Goal: Task Accomplishment & Management: Manage account settings

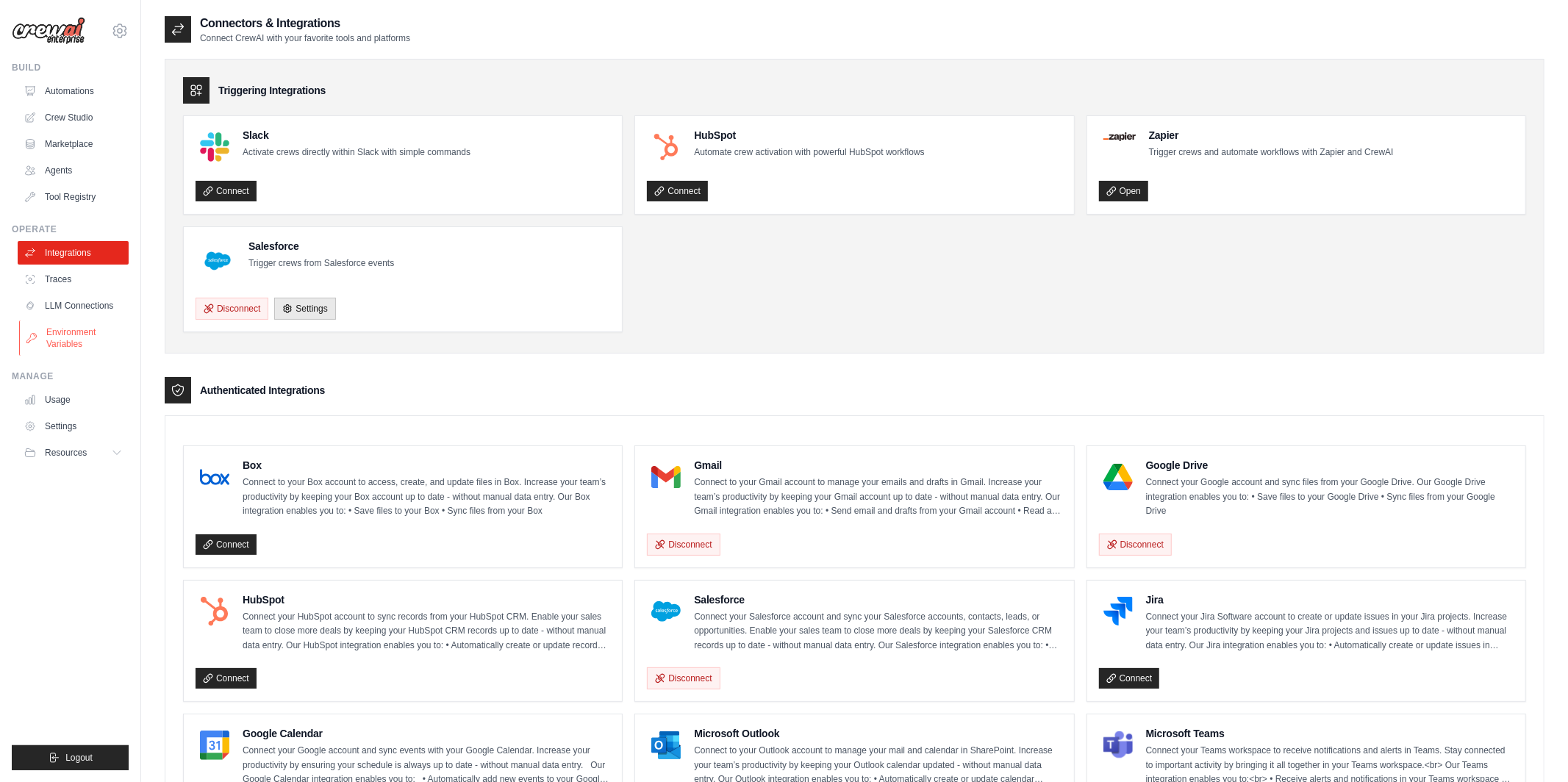
click at [78, 330] on link "Environment Variables" at bounding box center [74, 338] width 111 height 35
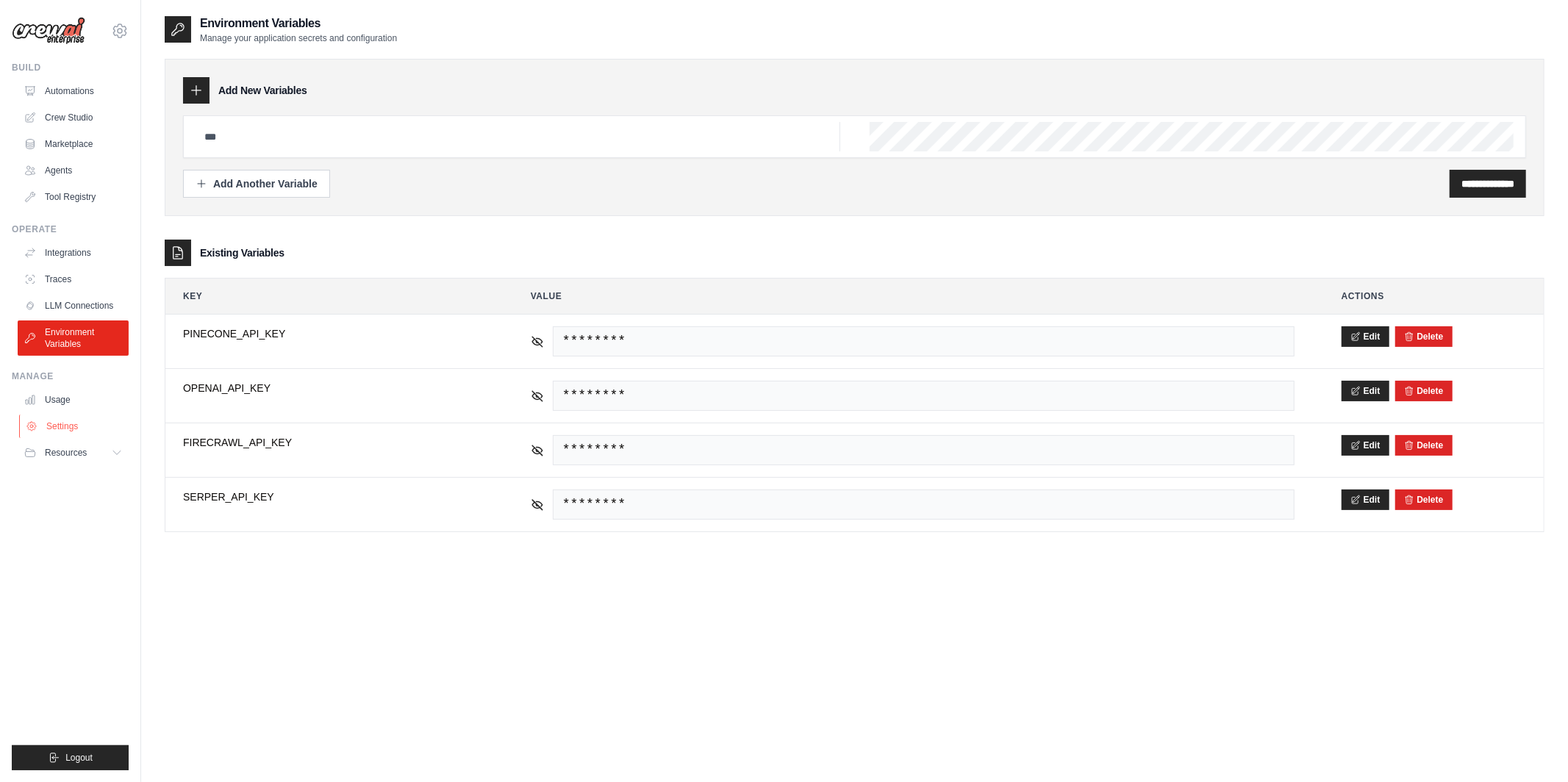
click at [53, 436] on link "Settings" at bounding box center [74, 426] width 111 height 24
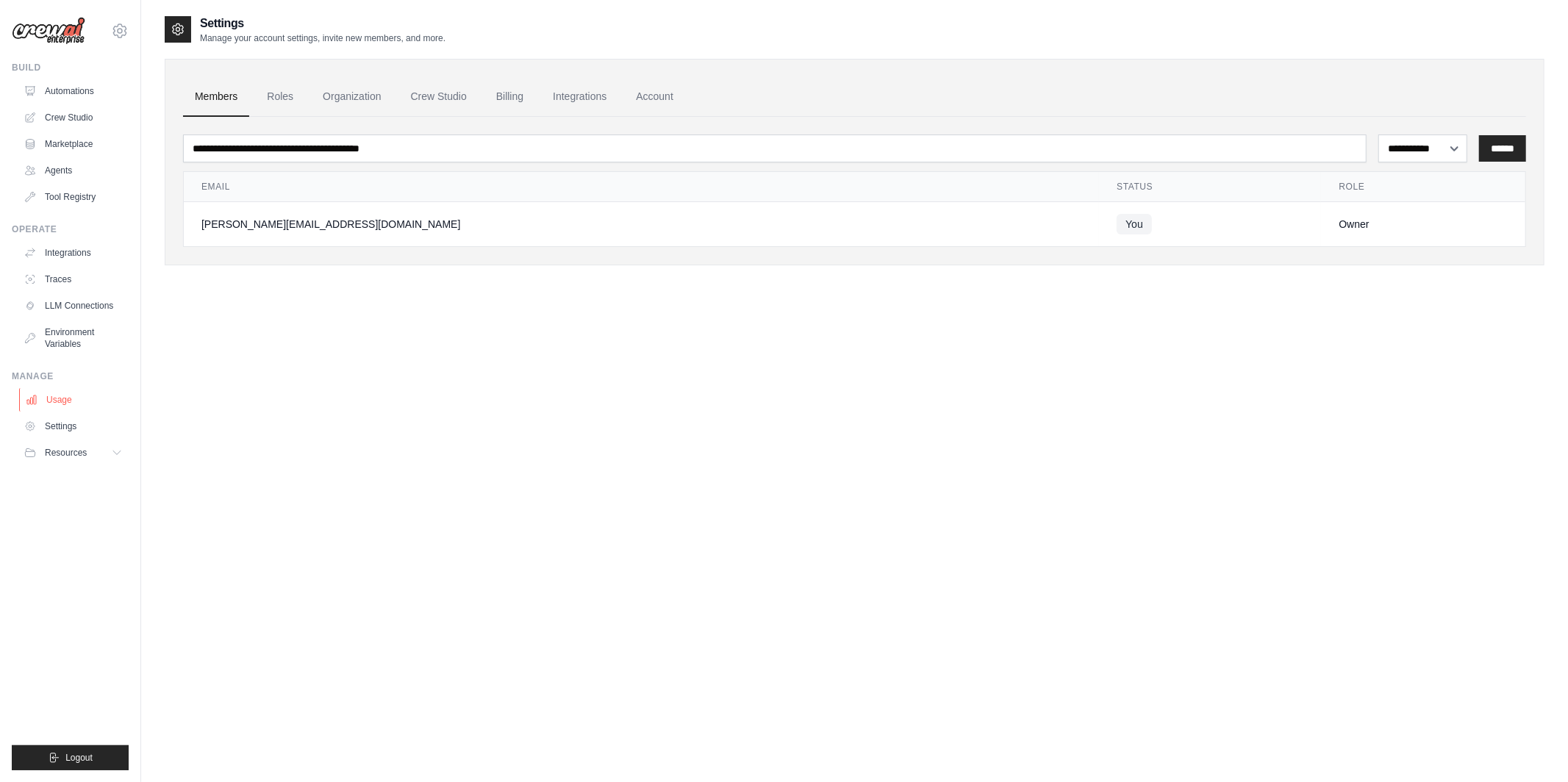
click at [59, 399] on link "Usage" at bounding box center [74, 399] width 111 height 24
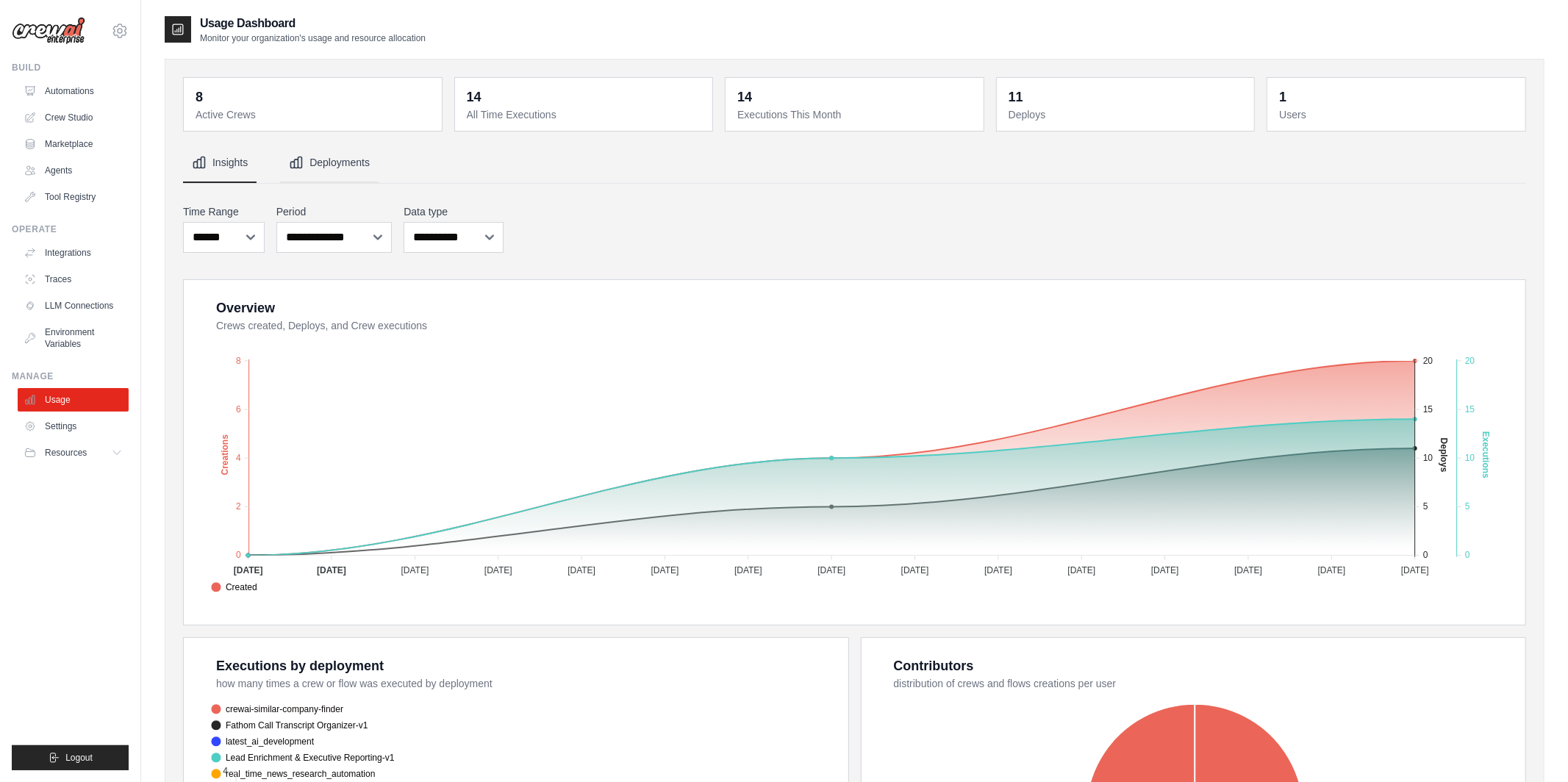
click at [353, 165] on button "Deployments" at bounding box center [329, 163] width 98 height 40
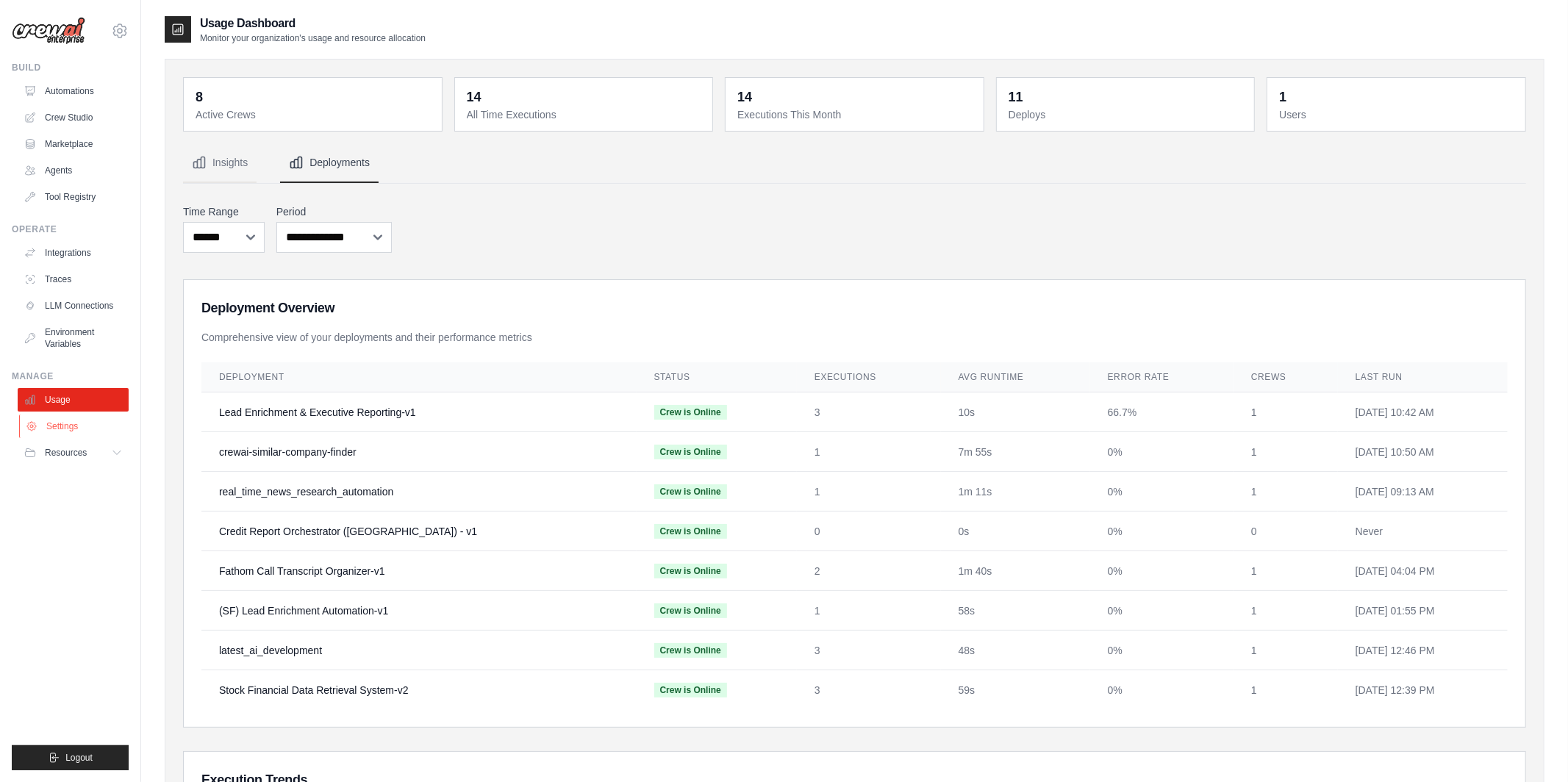
click at [81, 428] on link "Settings" at bounding box center [74, 426] width 111 height 24
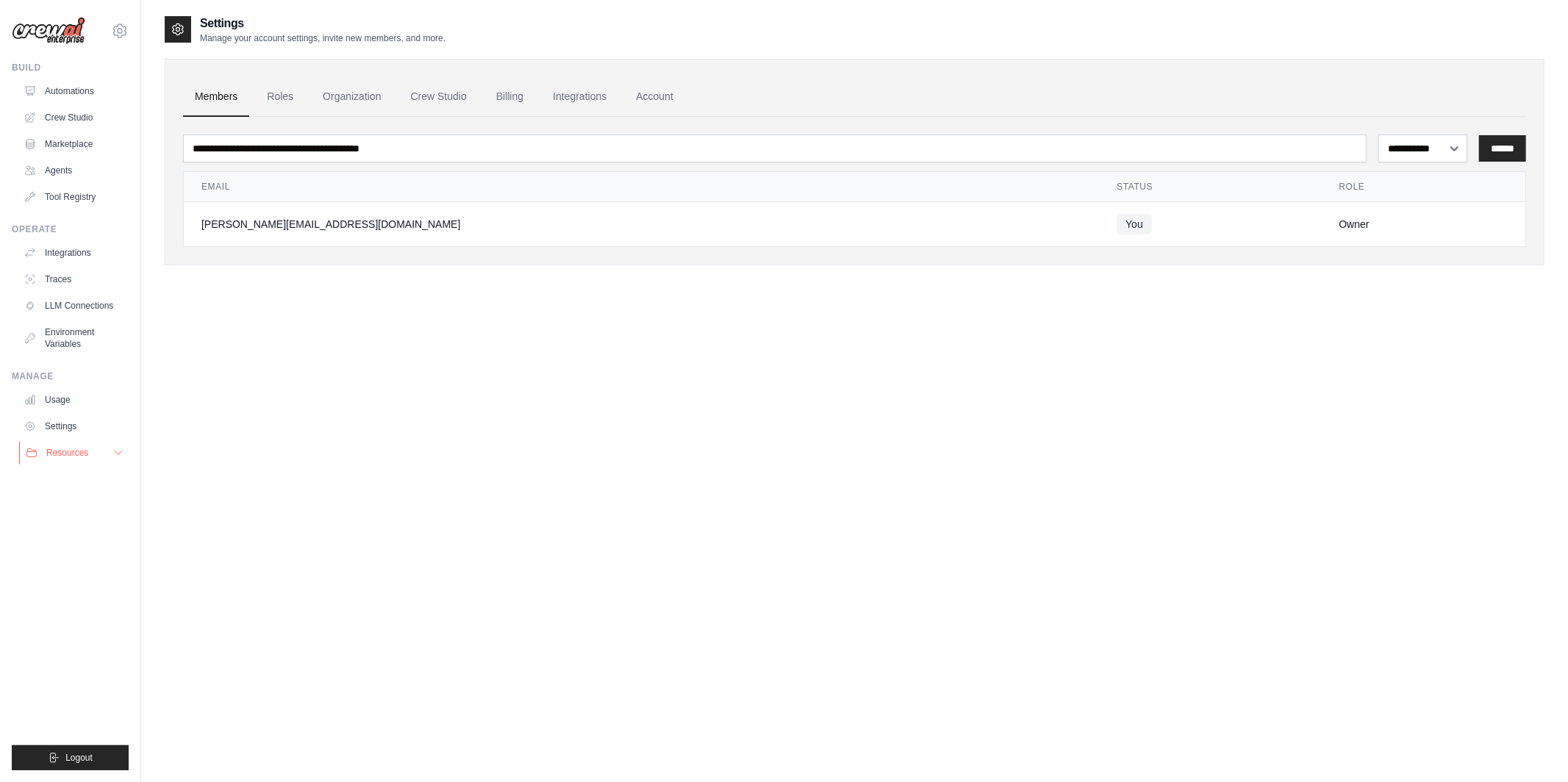
click at [81, 452] on span "Resources" at bounding box center [67, 452] width 42 height 12
click at [81, 453] on span "Resources" at bounding box center [67, 452] width 42 height 12
click at [85, 544] on span "Video Tutorials" at bounding box center [81, 548] width 58 height 12
click at [87, 544] on span "Video Tutorials" at bounding box center [81, 548] width 58 height 12
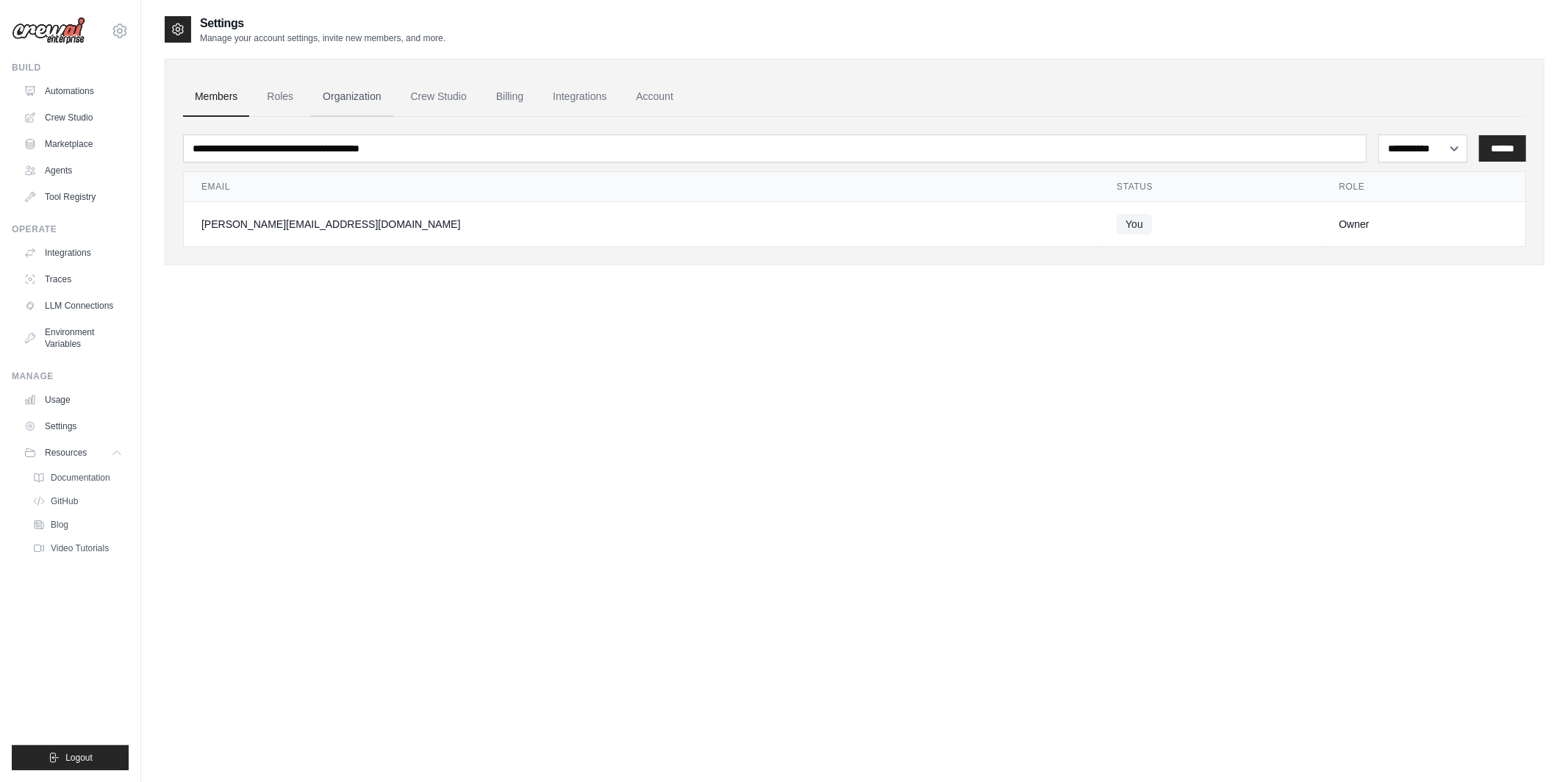
click at [358, 99] on link "Organization" at bounding box center [352, 97] width 81 height 40
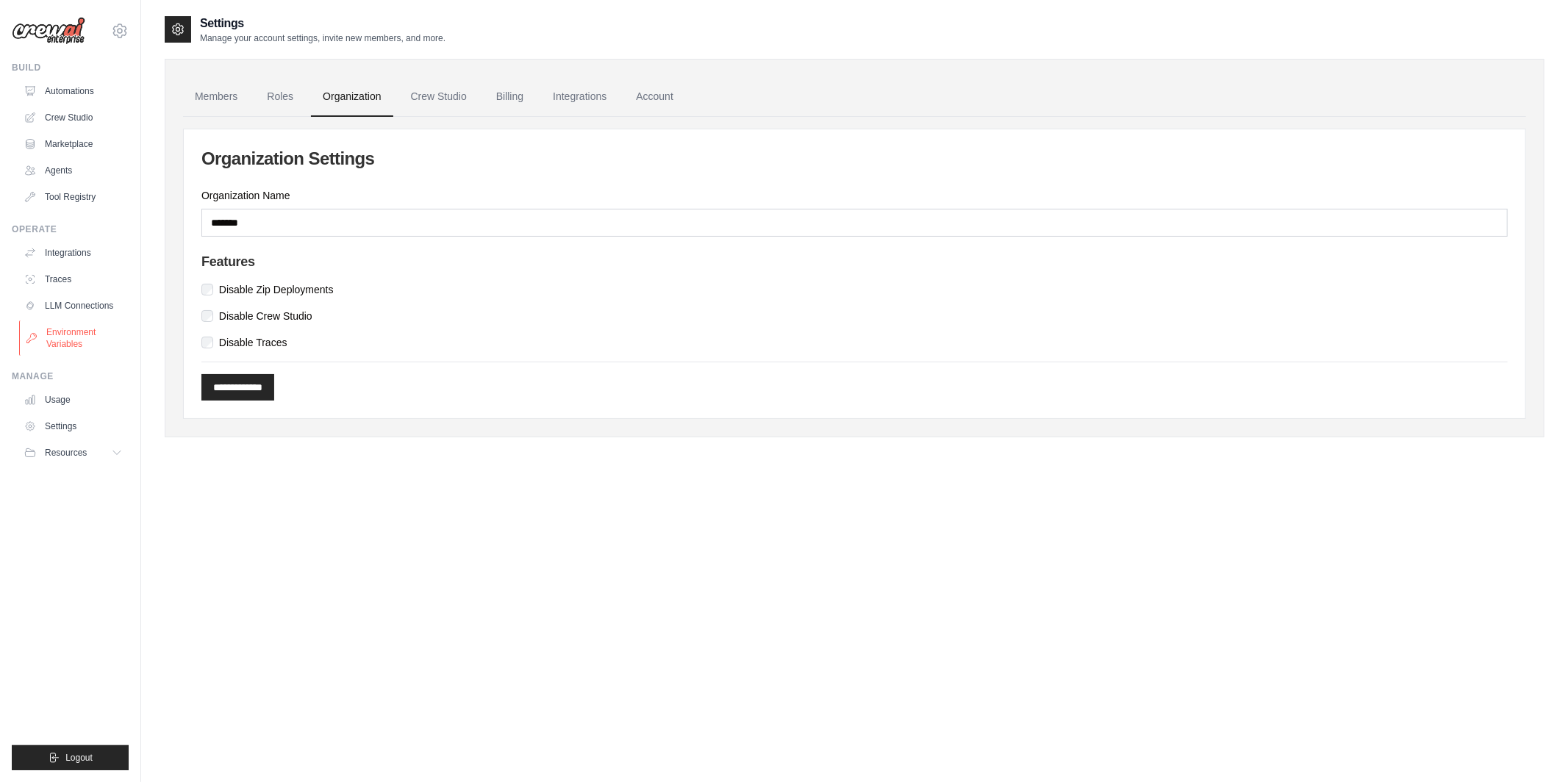
click at [62, 330] on link "Environment Variables" at bounding box center [74, 338] width 111 height 35
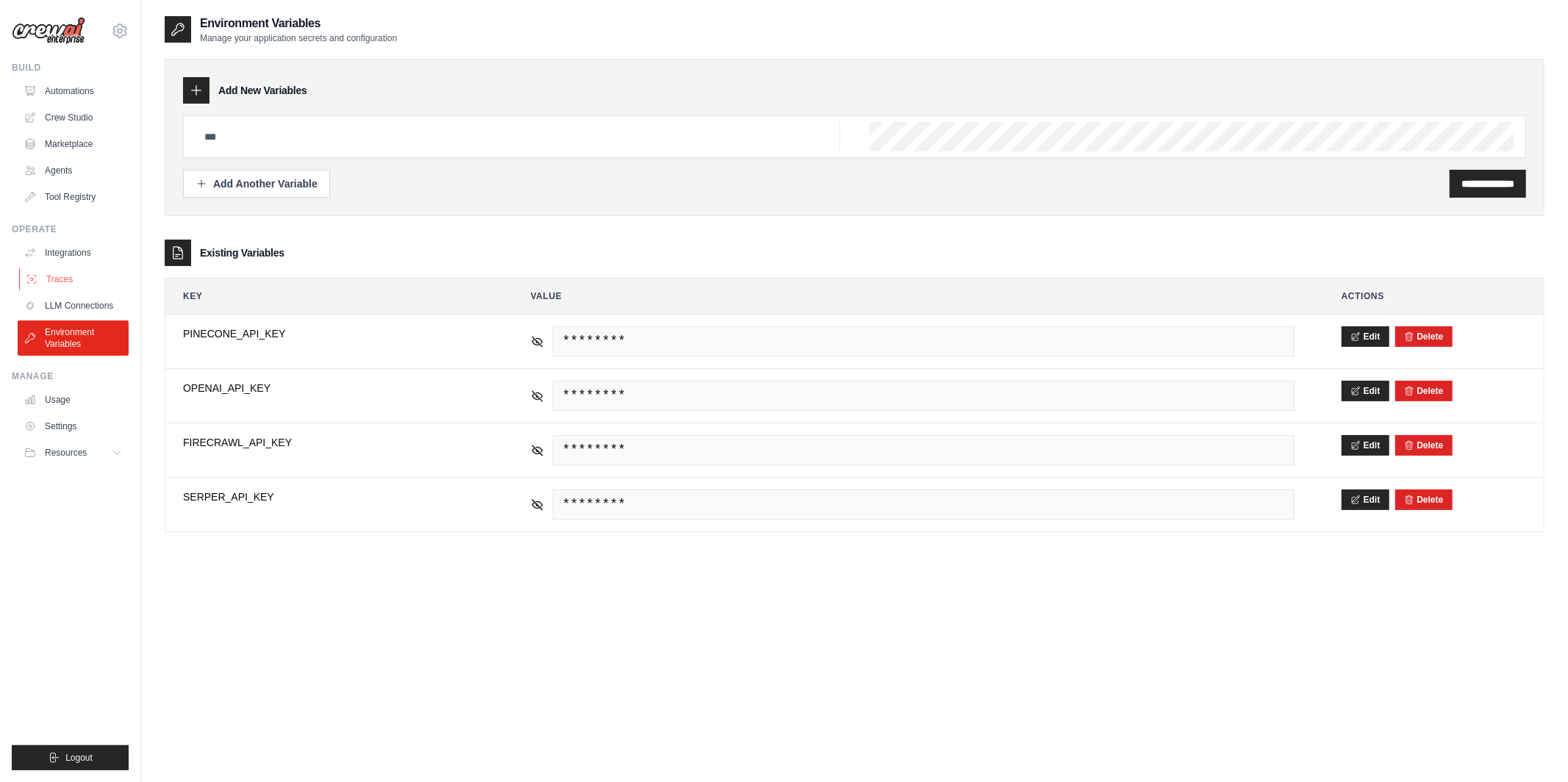
click at [61, 281] on link "Traces" at bounding box center [74, 279] width 111 height 24
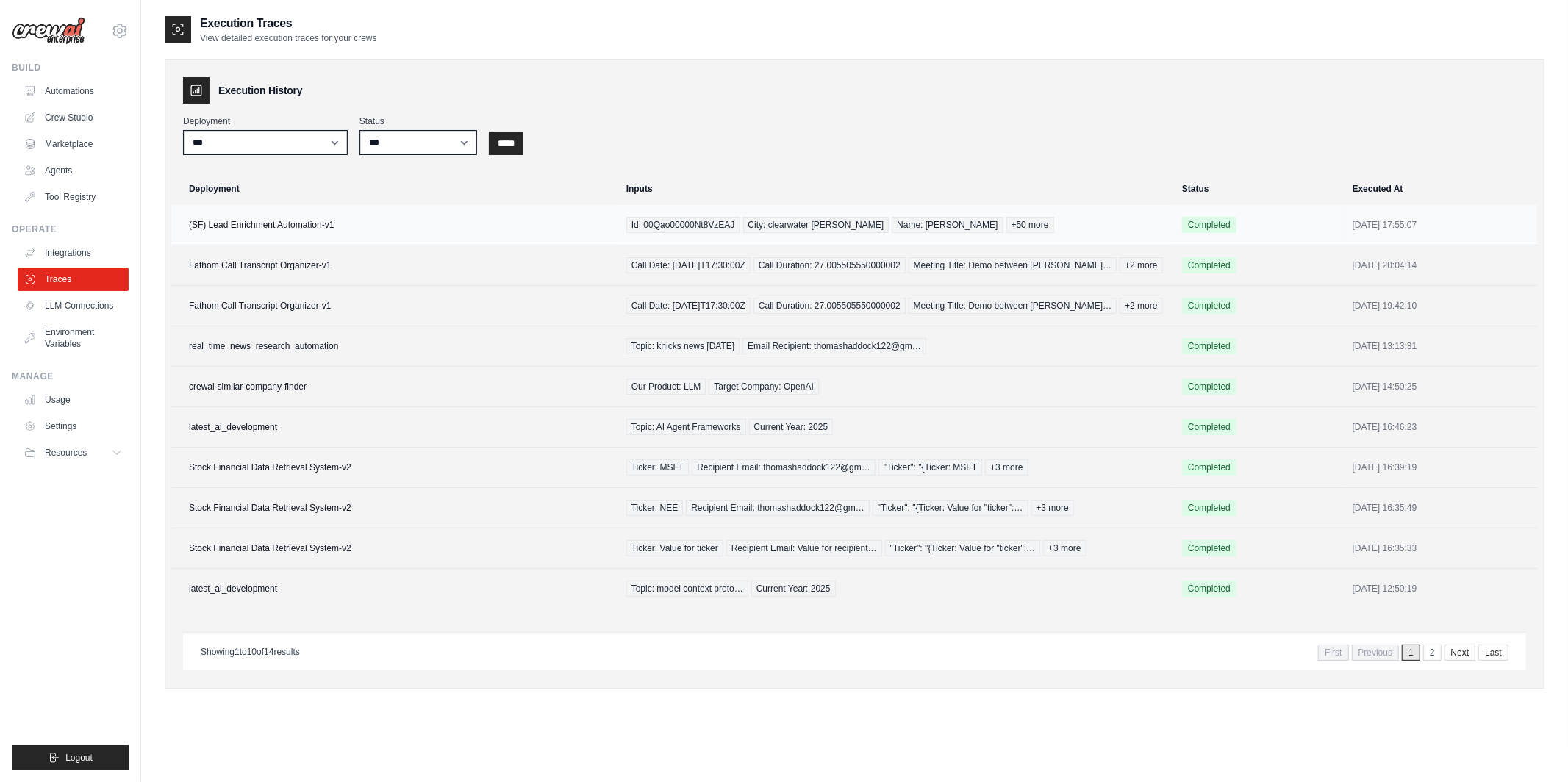
click at [288, 228] on td "(SF) Lead Enrichment Automation-v1" at bounding box center [394, 225] width 446 height 41
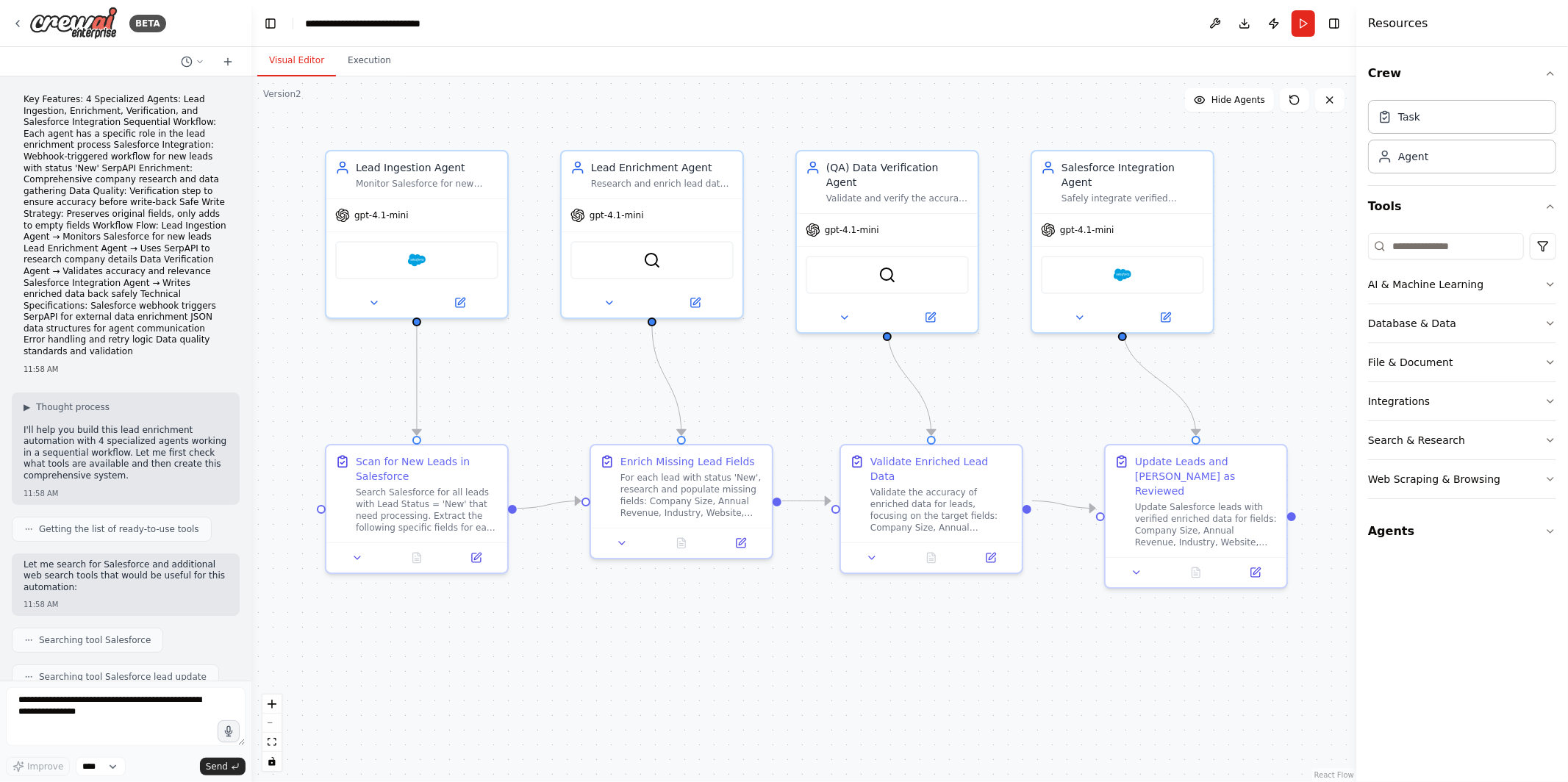
scroll to position [3011, 0]
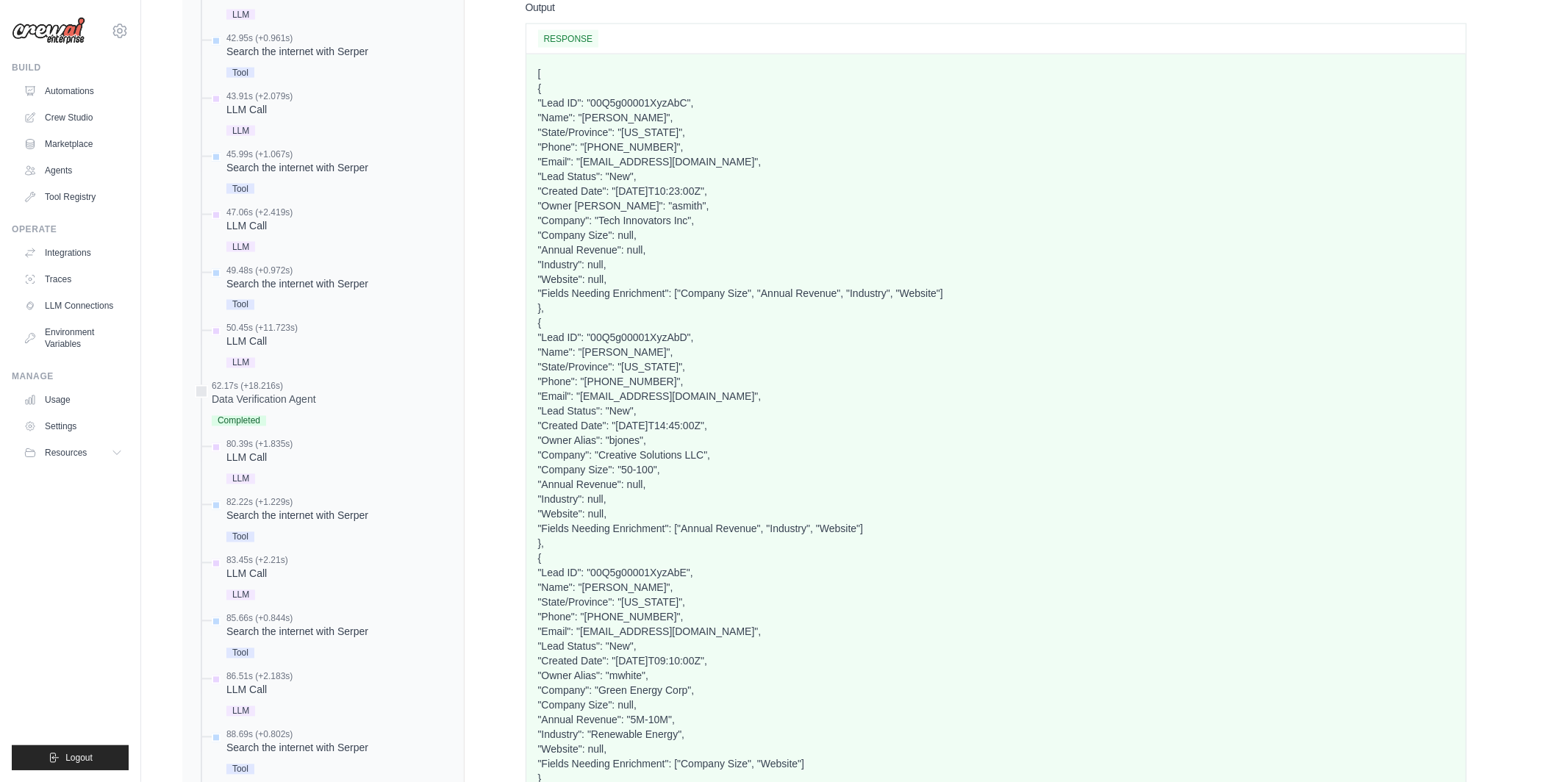
scroll to position [2054, 0]
click at [82, 422] on link "Settings" at bounding box center [74, 426] width 111 height 24
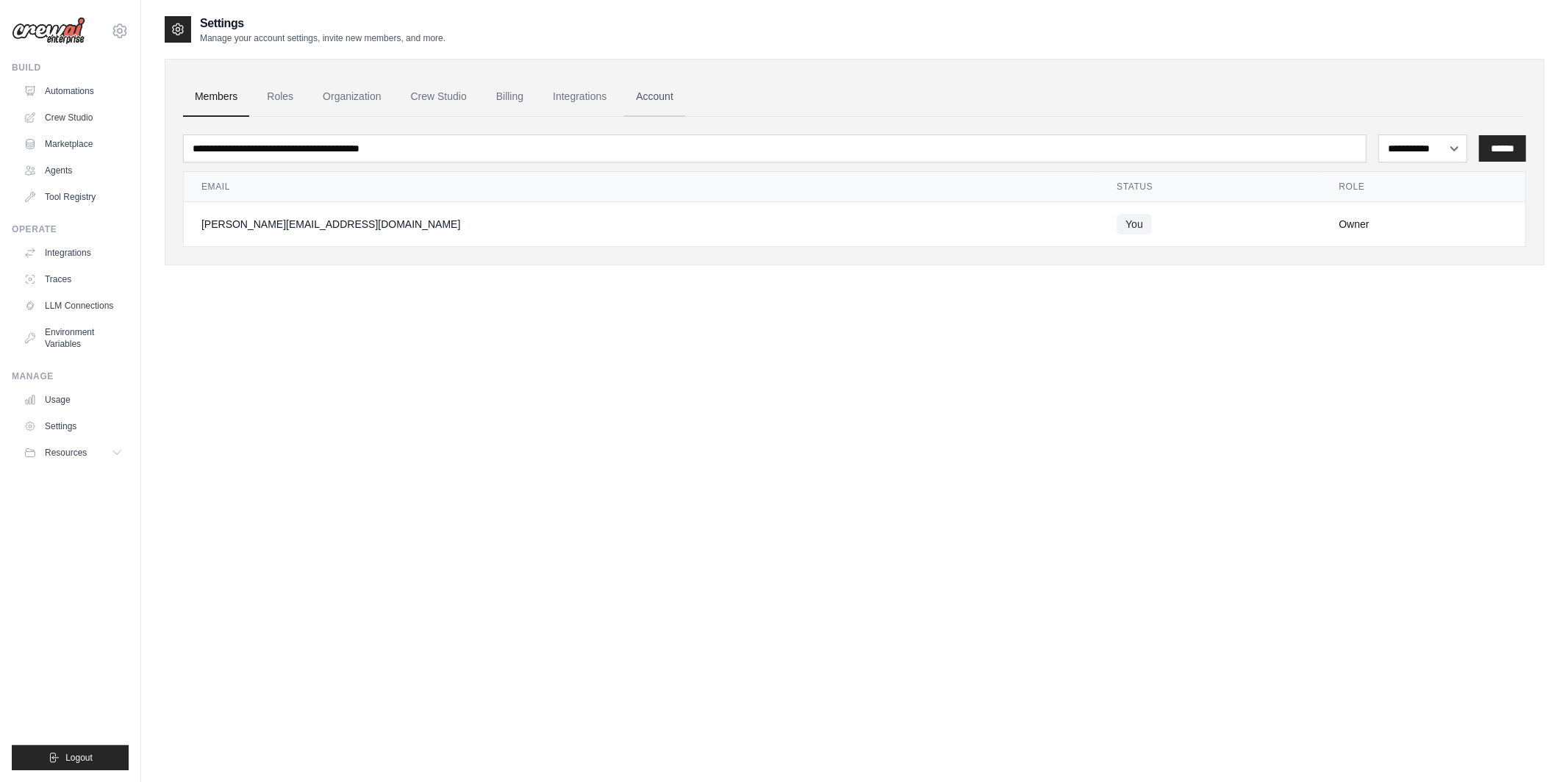
click at [624, 82] on link "Account" at bounding box center [655, 97] width 61 height 40
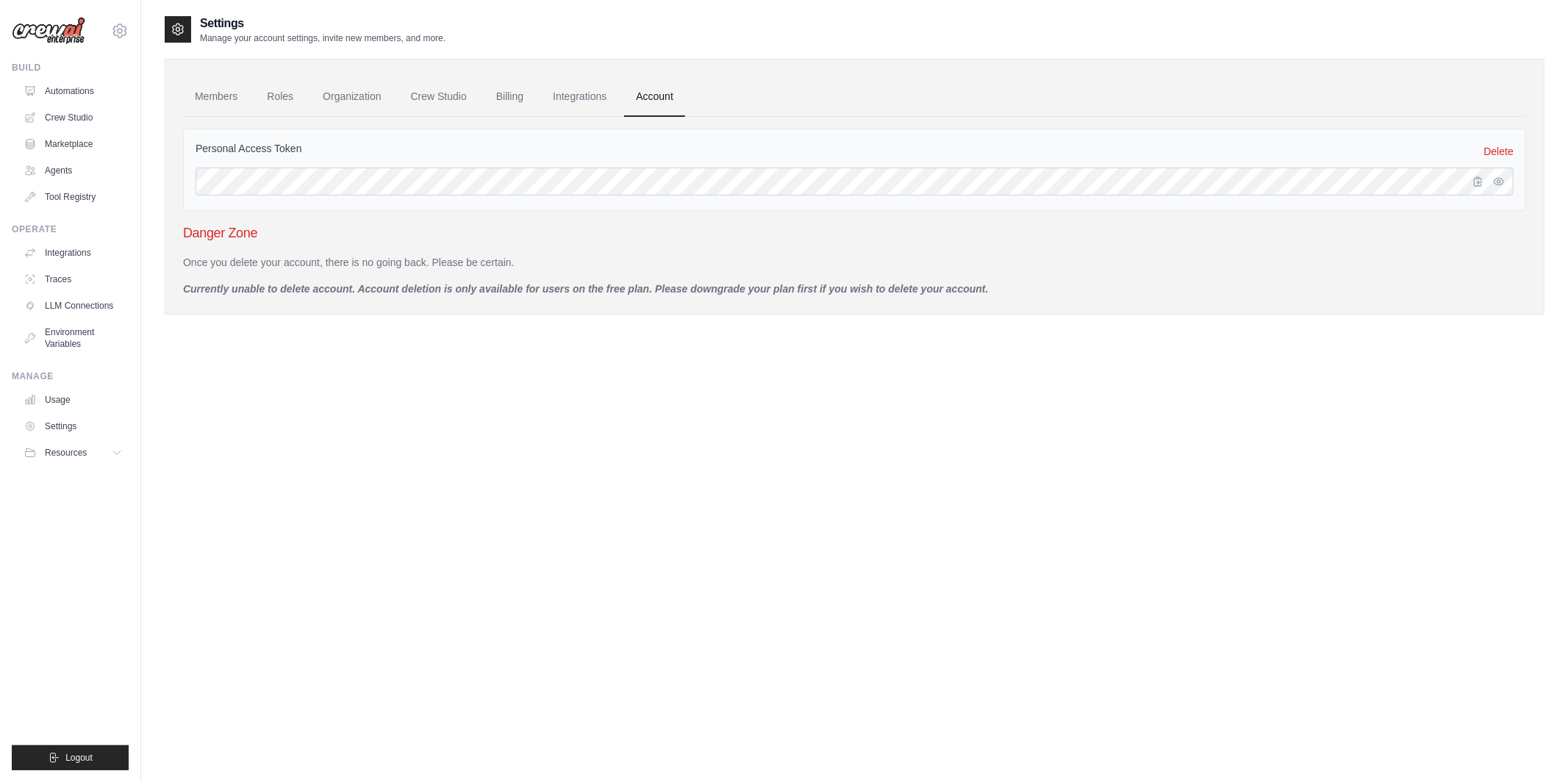
click at [654, 96] on link "Account" at bounding box center [655, 97] width 61 height 40
click at [1474, 182] on icon "button" at bounding box center [1478, 180] width 12 height 12
click at [1480, 184] on icon "button" at bounding box center [1478, 180] width 12 height 12
click at [224, 99] on link "Members" at bounding box center [216, 97] width 66 height 40
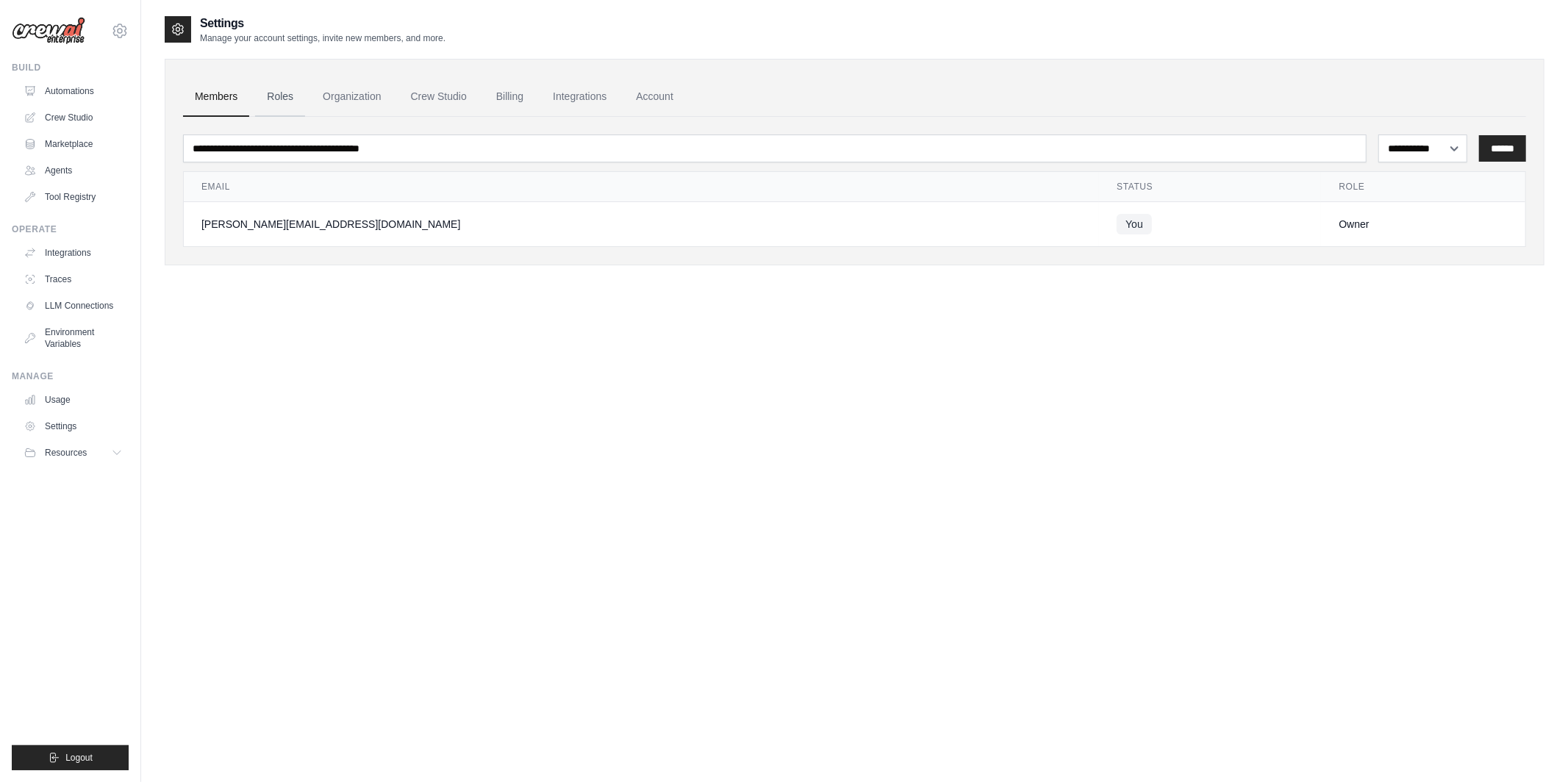
click at [277, 98] on link "Roles" at bounding box center [280, 97] width 50 height 40
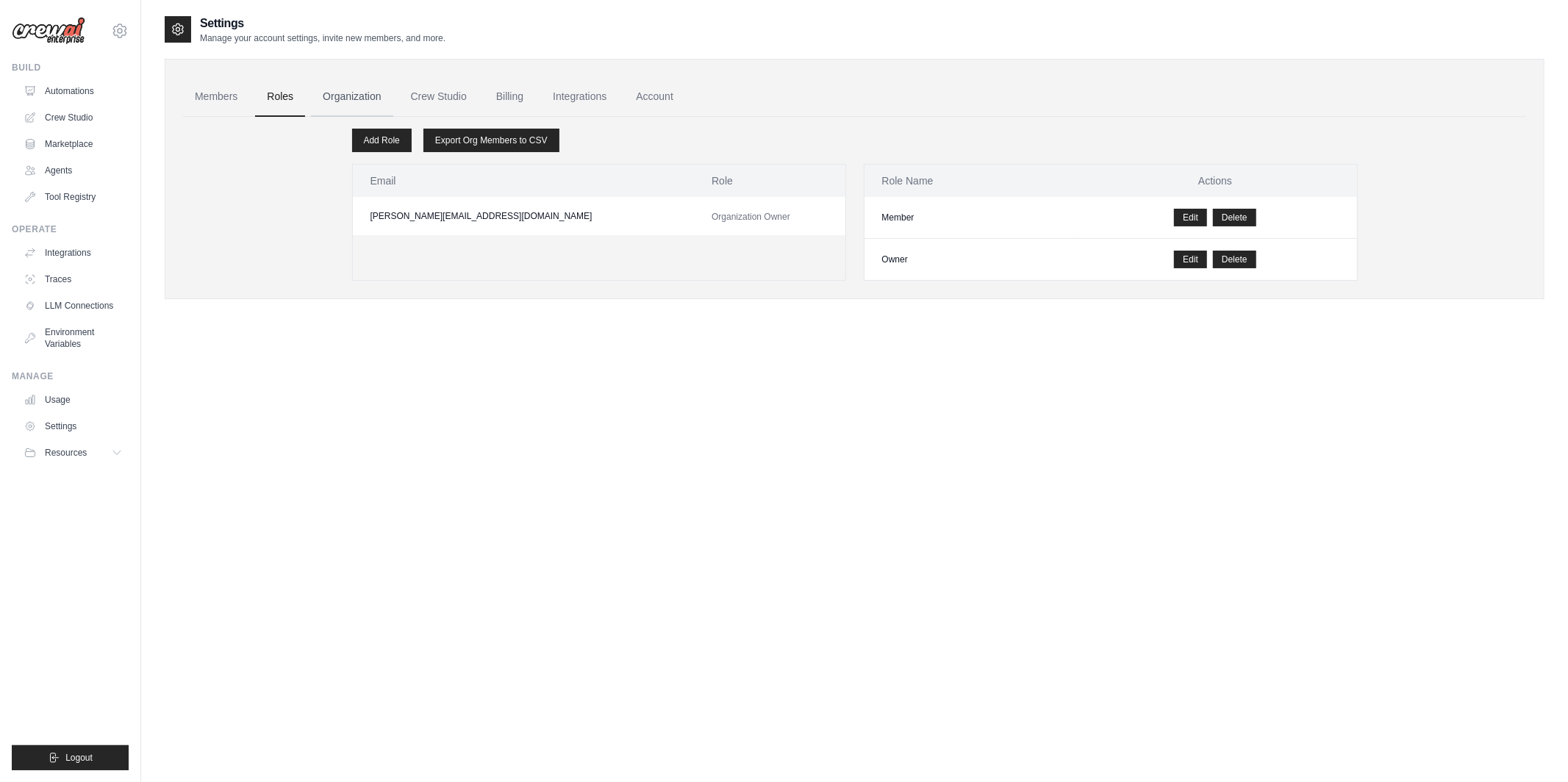
click at [348, 101] on link "Organization" at bounding box center [352, 97] width 81 height 40
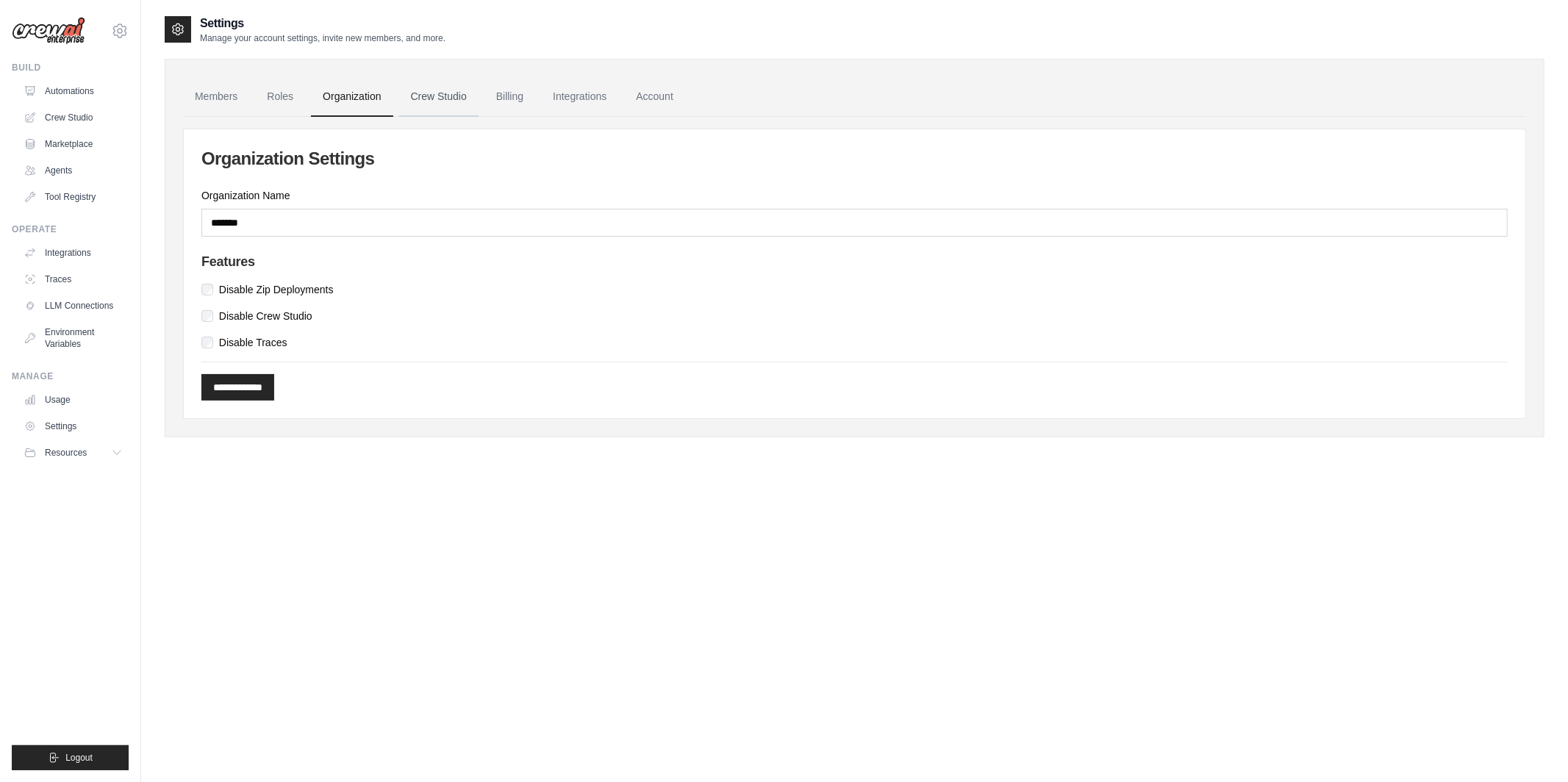
click at [465, 111] on link "Crew Studio" at bounding box center [439, 97] width 80 height 40
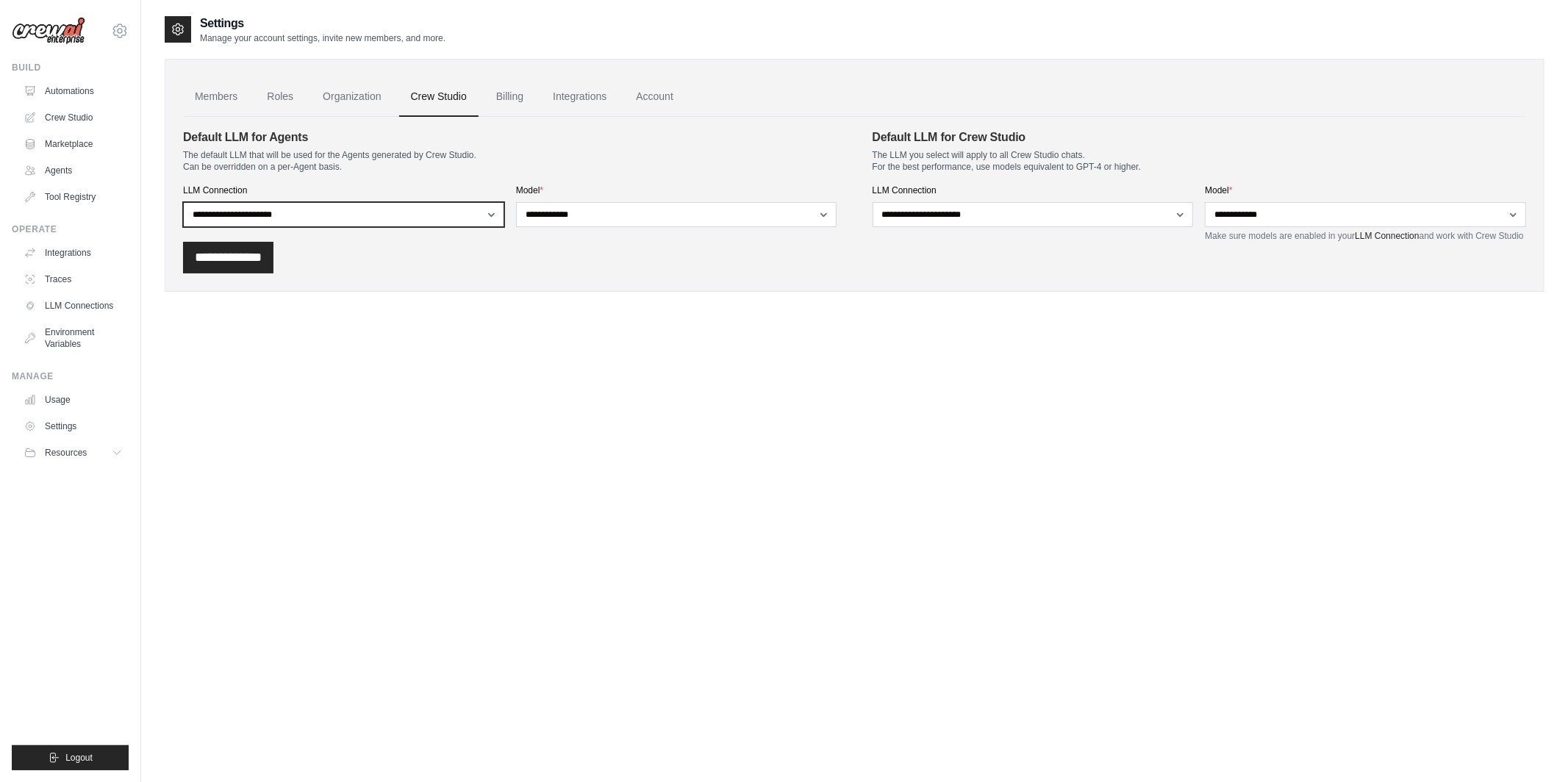
click at [410, 225] on select "**********" at bounding box center [344, 215] width 321 height 25
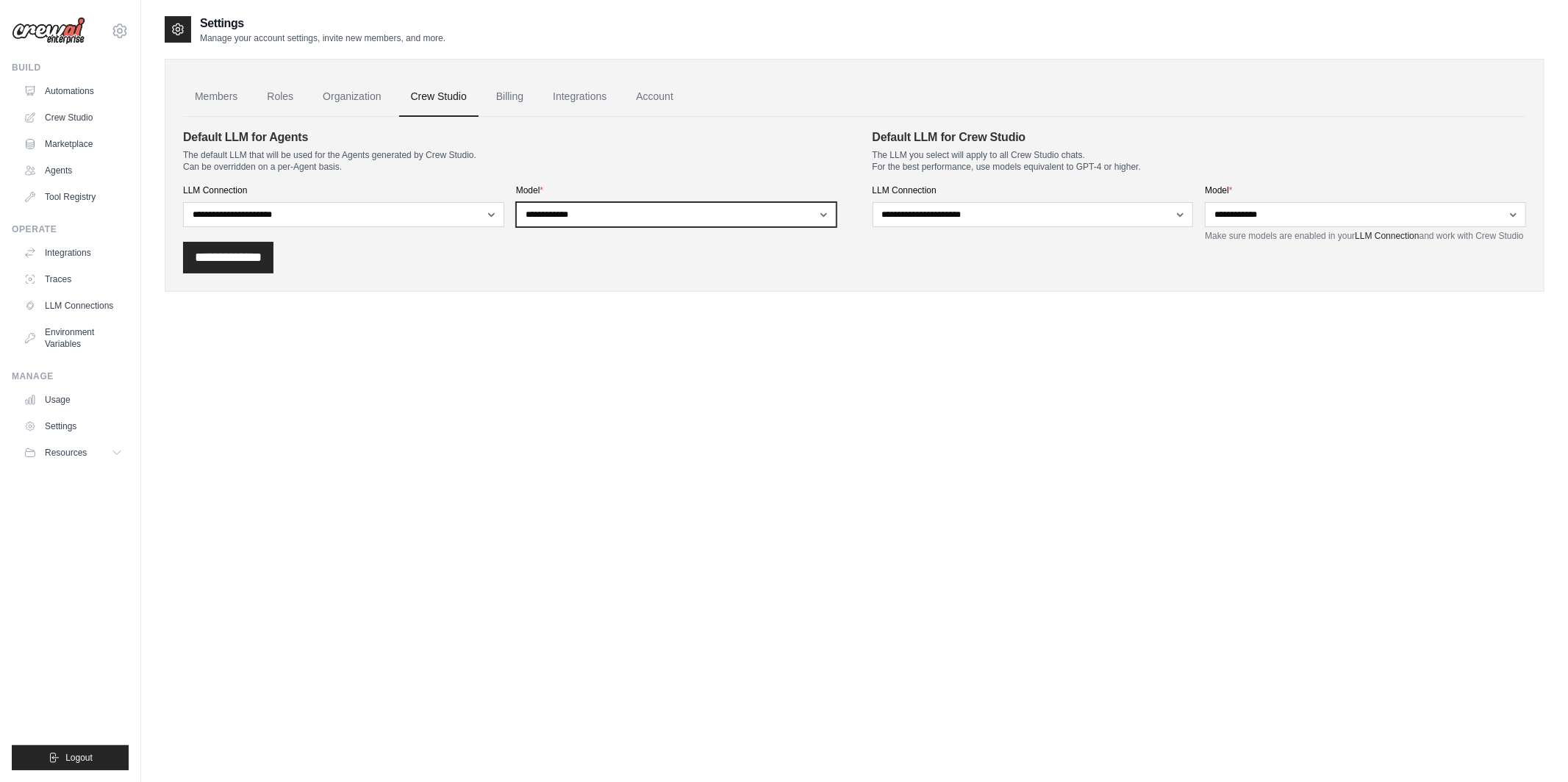
click at [598, 222] on select "**********" at bounding box center [676, 215] width 321 height 25
click at [508, 104] on link "Billing" at bounding box center [510, 97] width 51 height 40
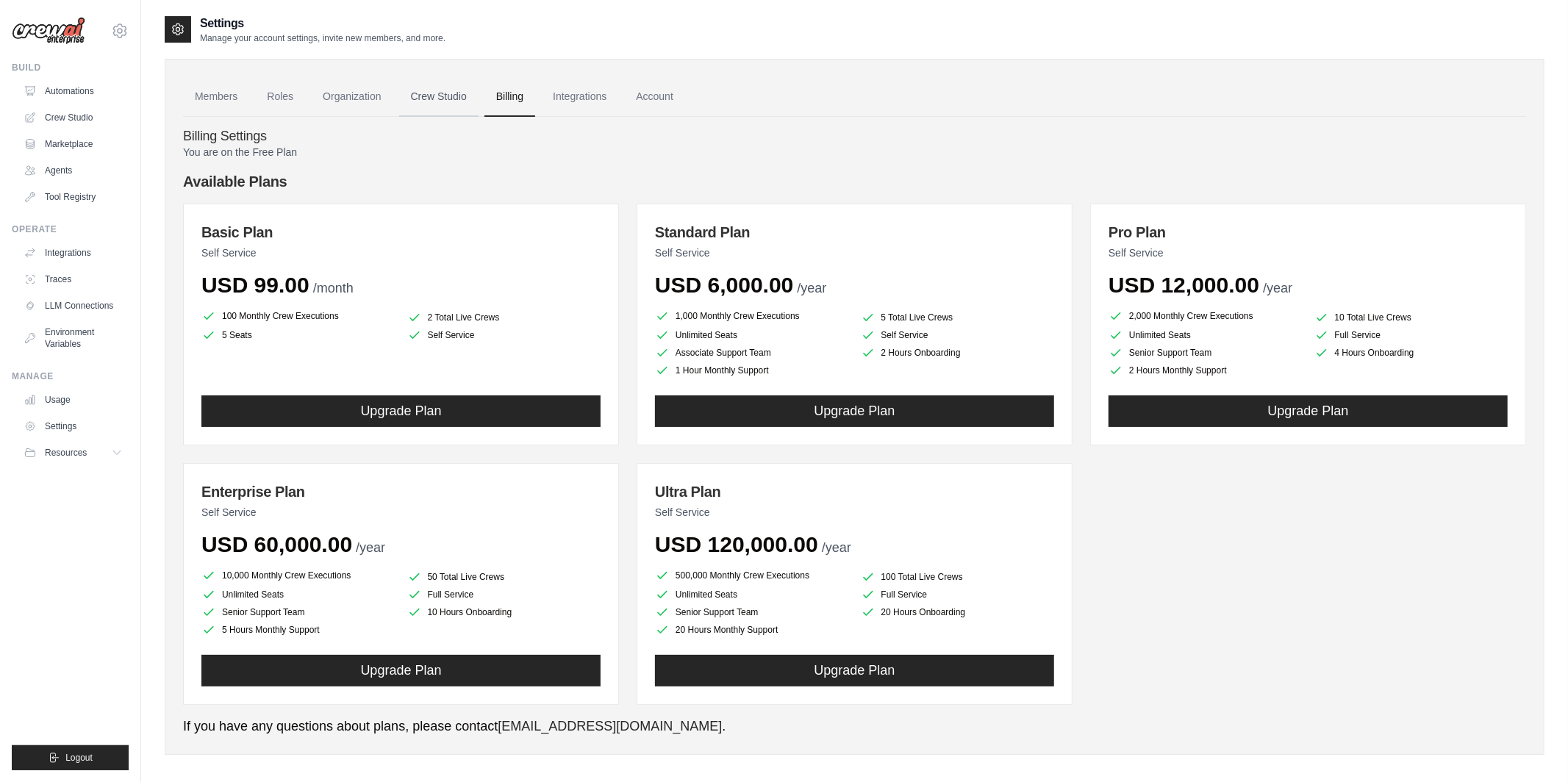
click at [432, 90] on link "Crew Studio" at bounding box center [439, 97] width 80 height 40
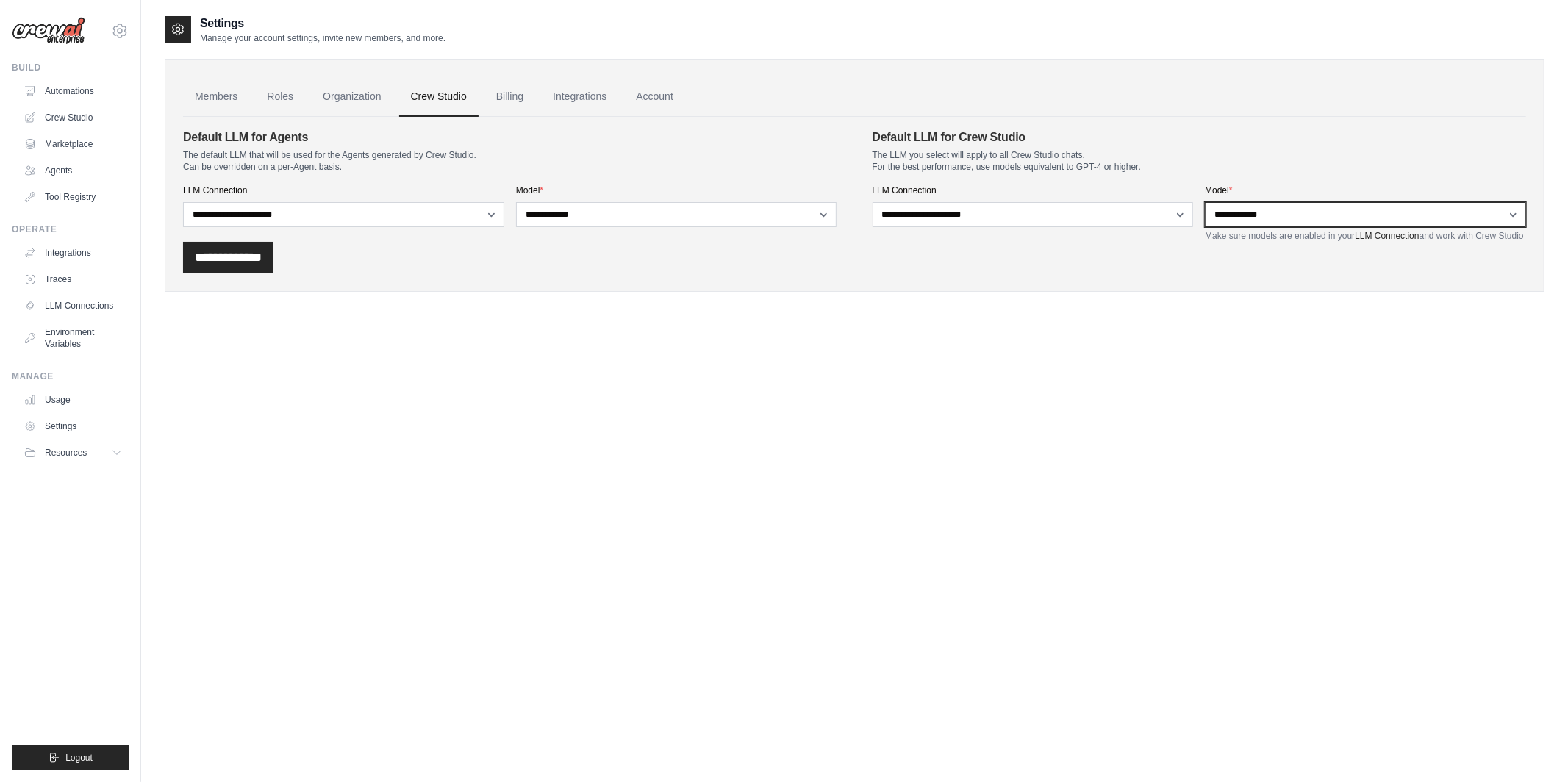
click at [1247, 209] on select "**********" at bounding box center [1365, 215] width 321 height 25
click at [505, 97] on link "Billing" at bounding box center [510, 97] width 51 height 40
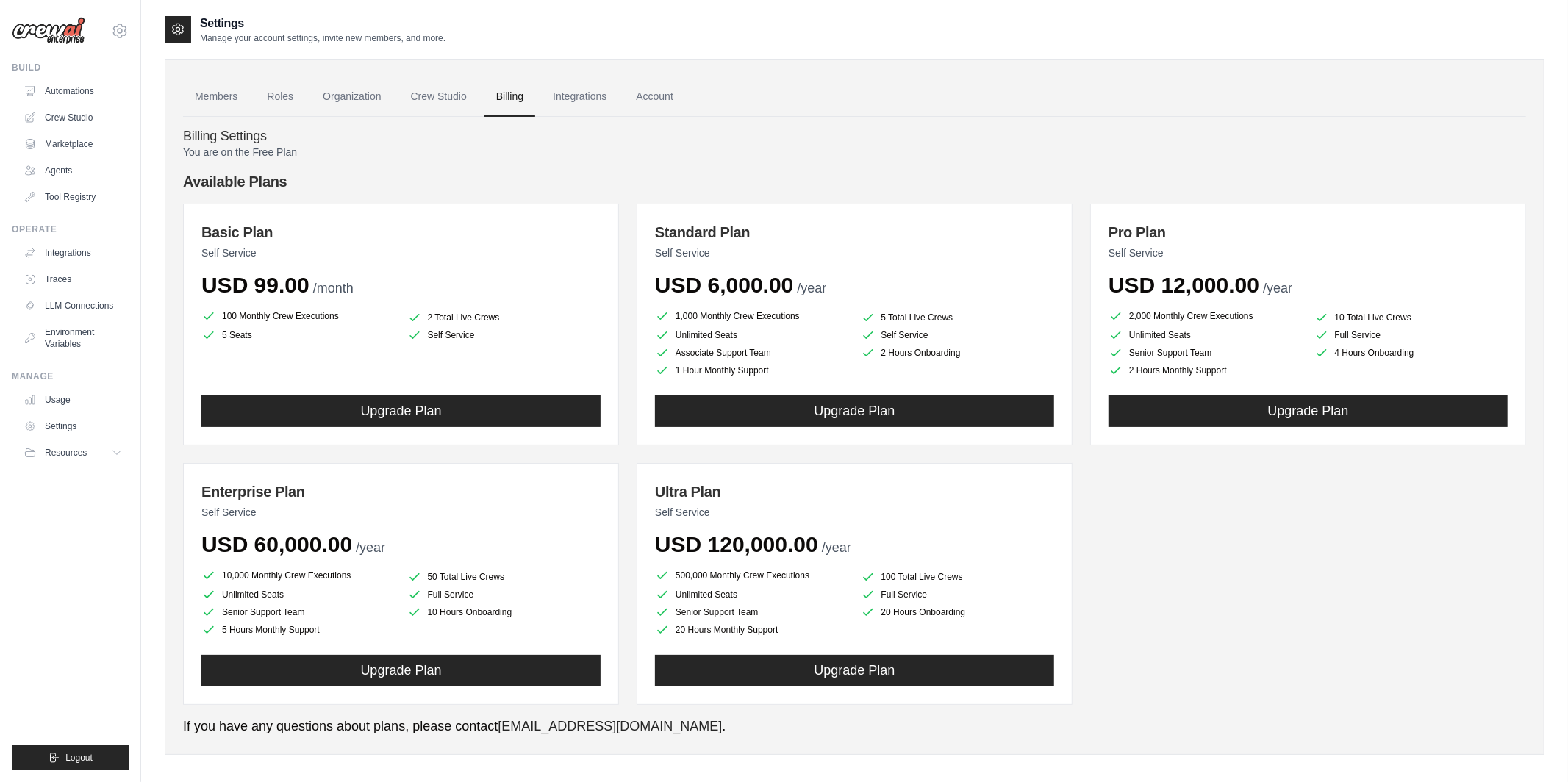
click at [554, 96] on link "Integrations" at bounding box center [580, 97] width 77 height 40
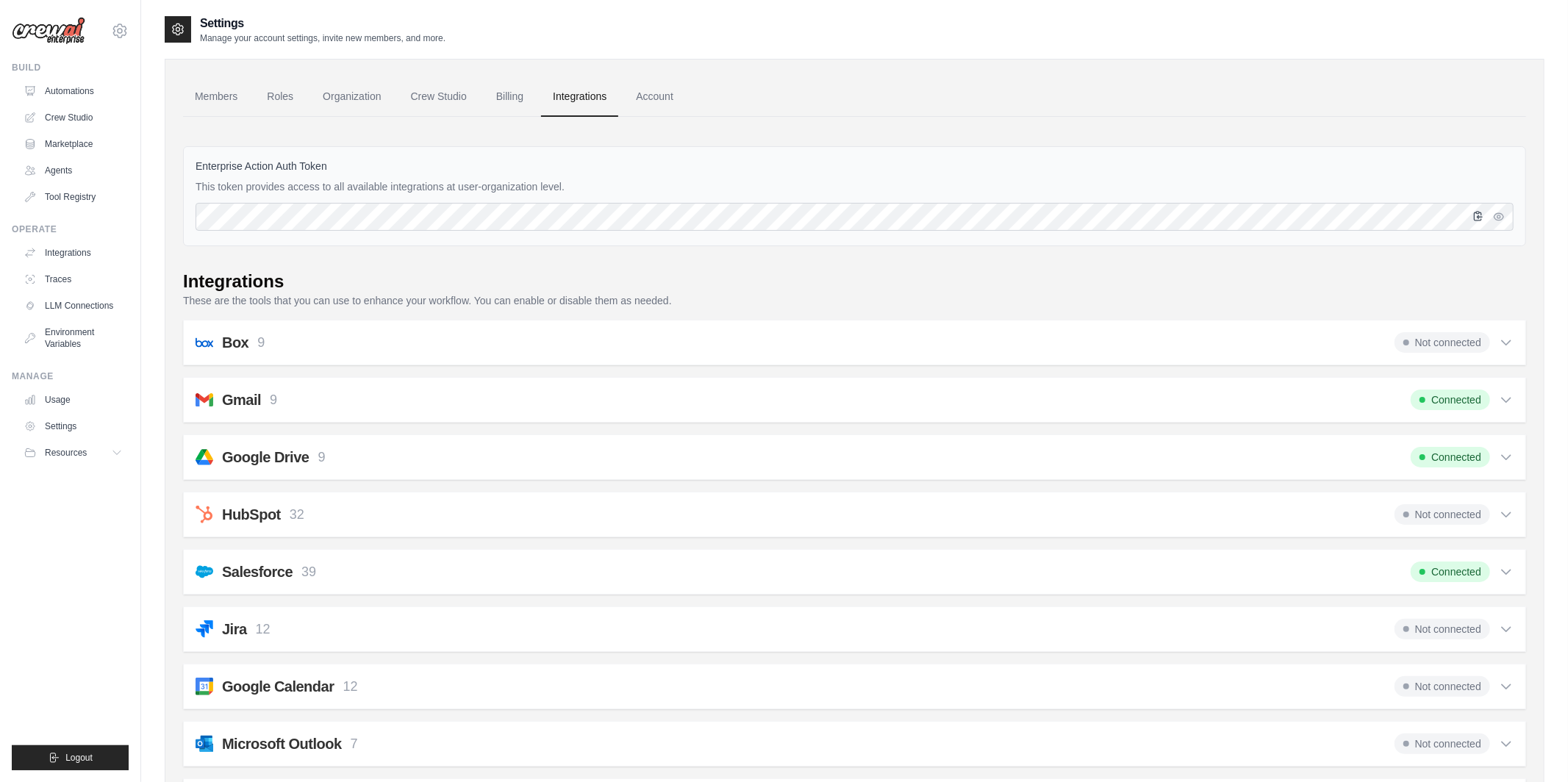
click at [1474, 219] on icon "button" at bounding box center [1478, 215] width 12 height 12
click at [1476, 212] on icon "button" at bounding box center [1478, 216] width 8 height 9
